Goal: Information Seeking & Learning: Understand process/instructions

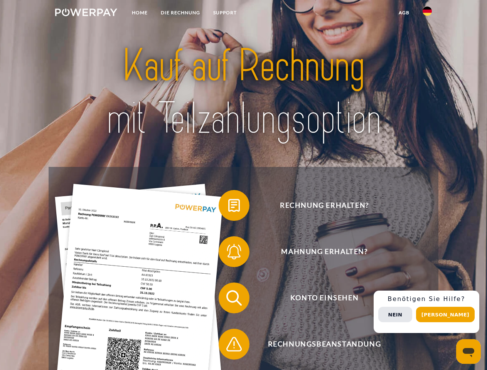
click at [86, 14] on img at bounding box center [86, 12] width 62 height 8
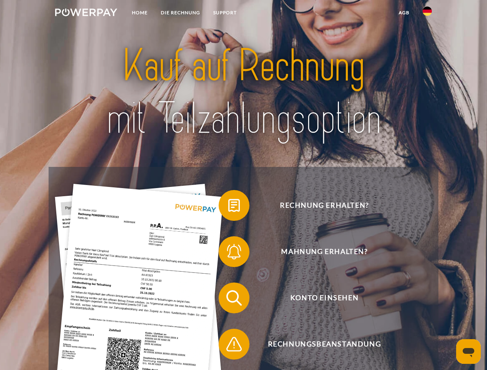
click at [427, 14] on img at bounding box center [427, 11] width 9 height 9
click at [404, 13] on link "agb" at bounding box center [404, 13] width 24 height 14
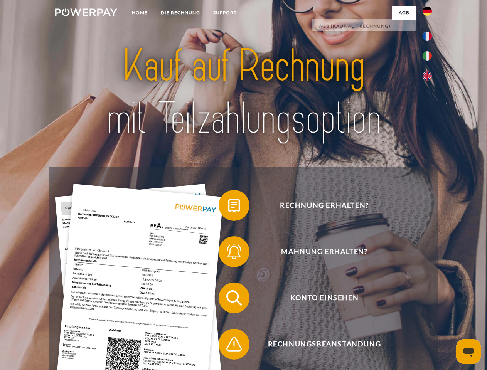
click at [228, 207] on span at bounding box center [222, 205] width 39 height 39
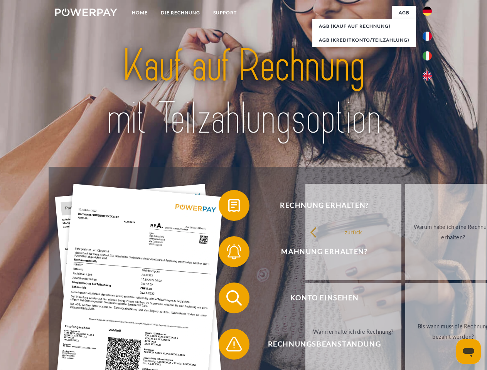
click at [228, 253] on div "Rechnung erhalten? Mahnung erhalten? Konto einsehen" at bounding box center [244, 321] width 390 height 309
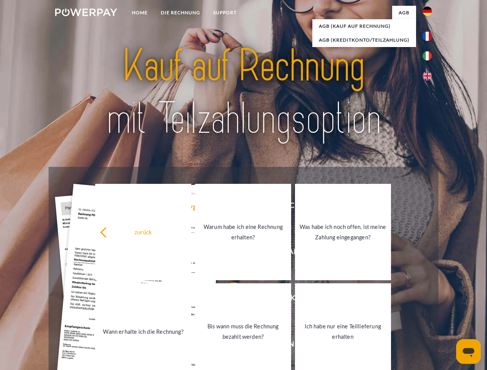
click at [228, 300] on link "Bis wann muss die Rechnung bezahlt werden?" at bounding box center [243, 332] width 96 height 96
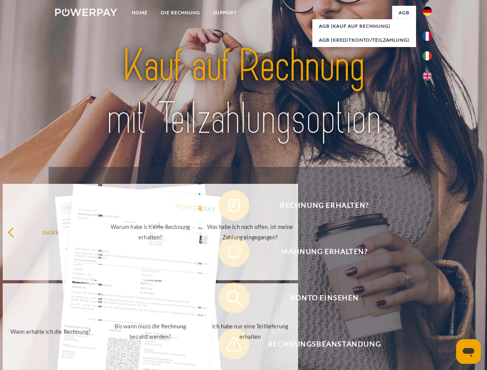
click at [228, 346] on span at bounding box center [222, 344] width 39 height 39
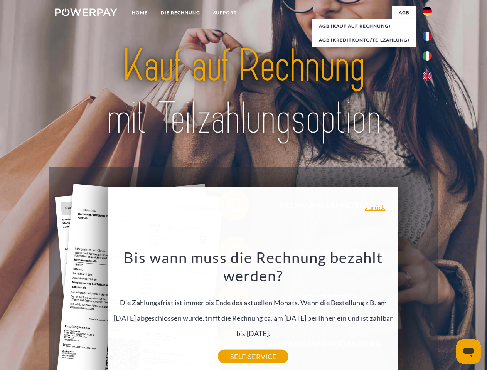
click at [429, 312] on div "Rechnung erhalten? Mahnung erhalten? Konto einsehen" at bounding box center [244, 321] width 390 height 309
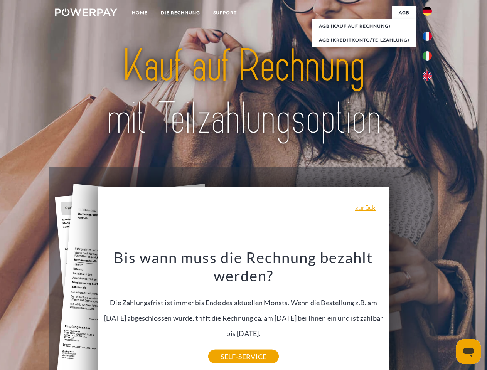
click at [410, 314] on span "Konto einsehen" at bounding box center [324, 298] width 189 height 31
click at [448, 315] on header "Home DIE RECHNUNG SUPPORT" at bounding box center [243, 266] width 487 height 533
